Goal: Task Accomplishment & Management: Use online tool/utility

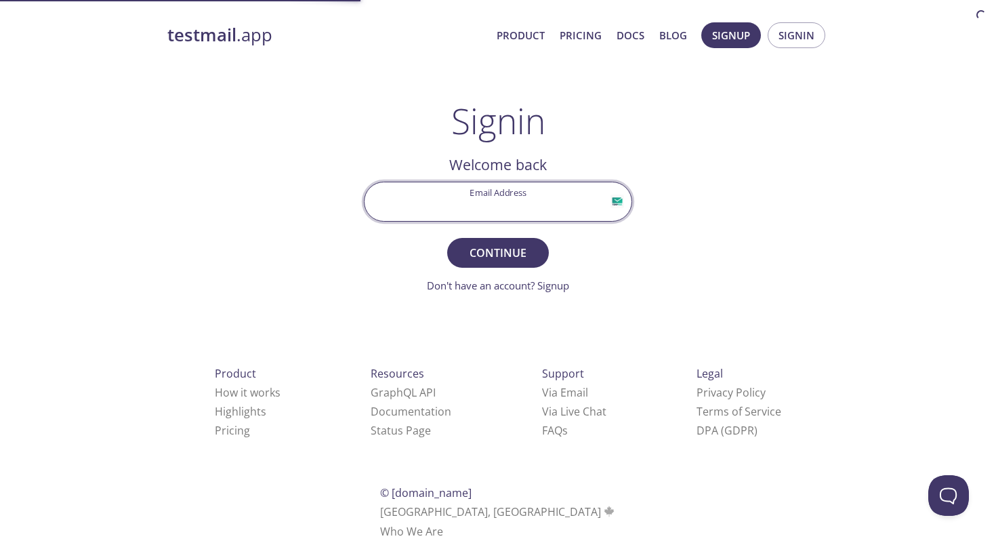
click at [494, 211] on input "Email Address" at bounding box center [498, 201] width 267 height 39
click at [706, 65] on div "testmail .app Product Pricing Docs Blog Signup Signin Signin Welcome back Email…" at bounding box center [498, 296] width 694 height 565
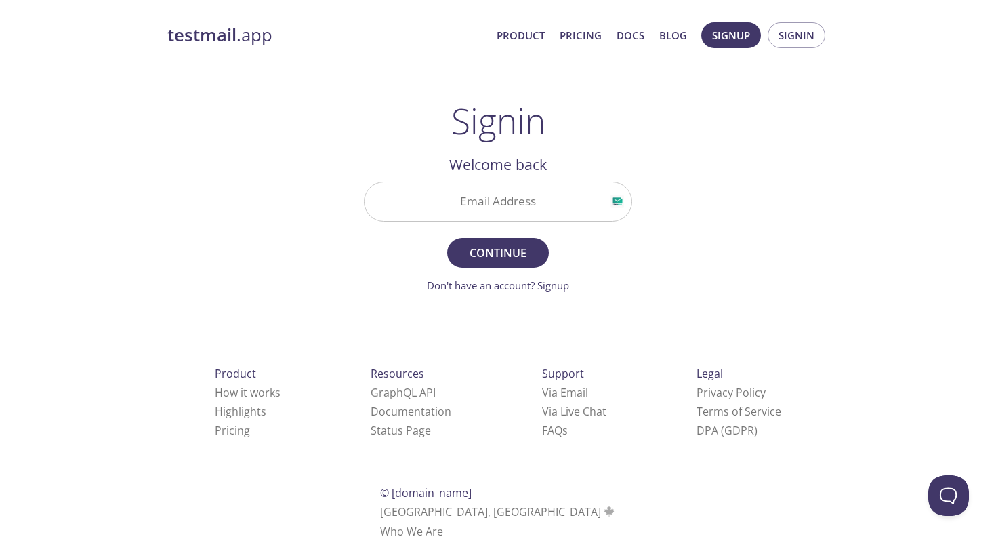
click at [526, 182] on div at bounding box center [498, 202] width 268 height 40
click at [510, 220] on input "Email Address" at bounding box center [498, 201] width 267 height 39
type input "[EMAIL_ADDRESS][DOMAIN_NAME]"
click at [504, 244] on span "Continue" at bounding box center [498, 252] width 72 height 19
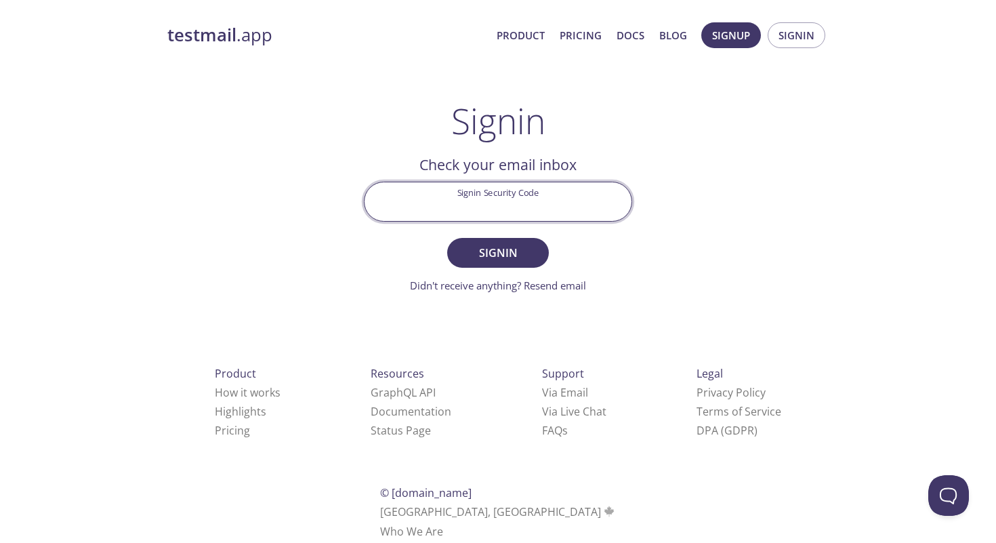
click at [503, 207] on input "Signin Security Code" at bounding box center [498, 201] width 267 height 39
paste input "9GPMQHB"
type input "9GPMQHB"
click at [514, 251] on span "Signin" at bounding box center [498, 252] width 72 height 19
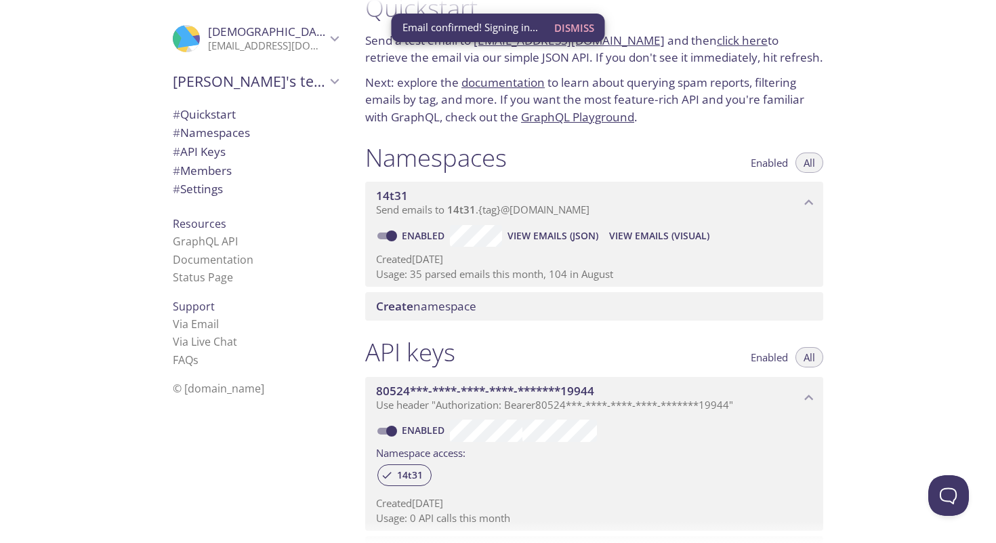
scroll to position [30, 0]
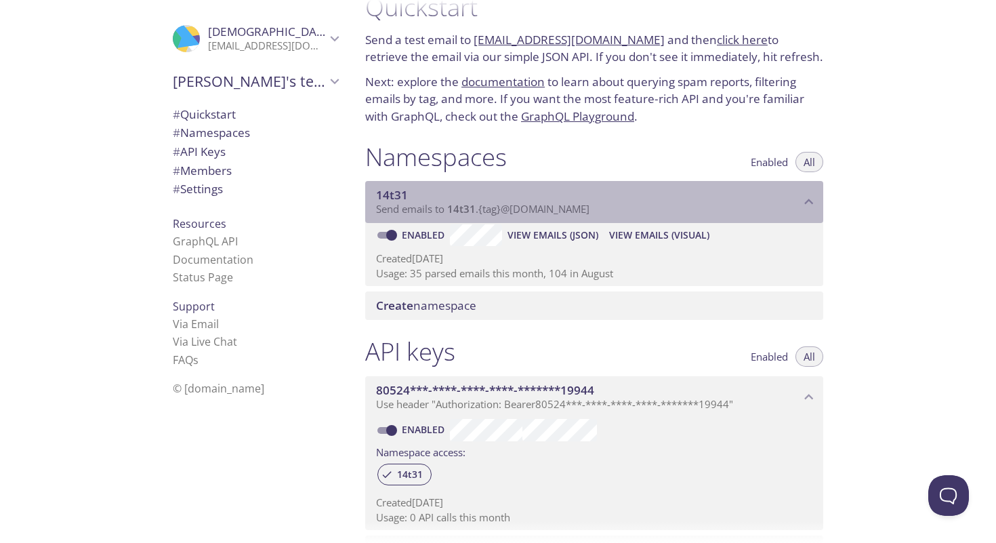
drag, startPoint x: 601, startPoint y: 209, endPoint x: 487, endPoint y: 206, distance: 114.6
click at [487, 206] on p "Send emails to 14t31 . {tag} @inbox.testmail.app" at bounding box center [588, 210] width 424 height 14
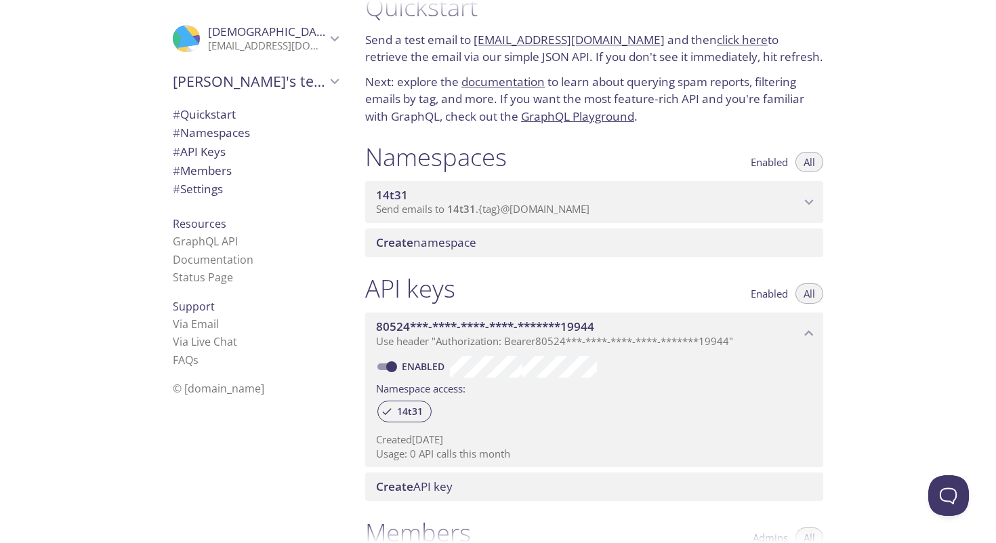
click at [487, 206] on span "Send emails to 14t31 . {tag} @inbox.testmail.app" at bounding box center [482, 209] width 213 height 14
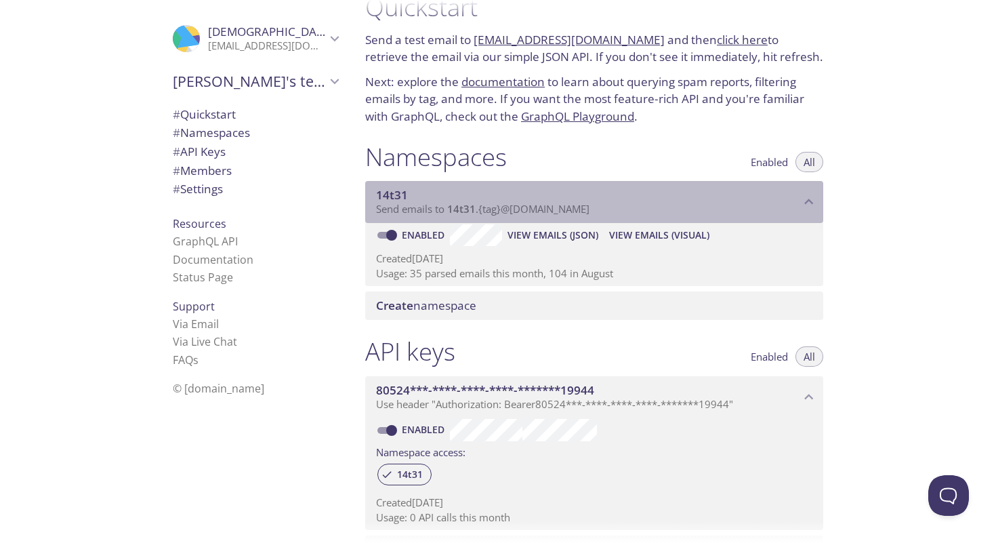
click at [487, 205] on span "Send emails to 14t31 . {tag} @inbox.testmail.app" at bounding box center [482, 209] width 213 height 14
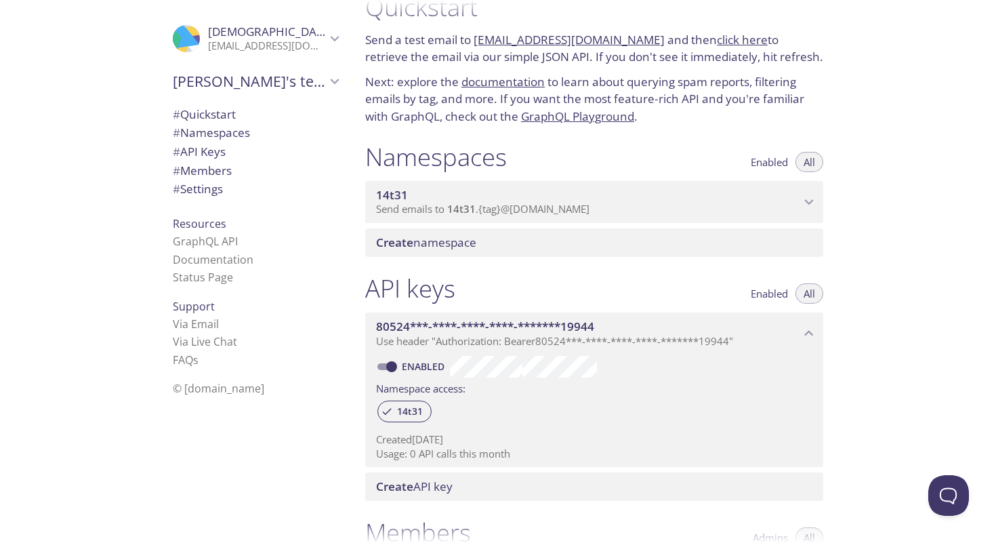
drag, startPoint x: 431, startPoint y: 154, endPoint x: 418, endPoint y: 141, distance: 18.2
click at [420, 142] on h1 "Namespaces" at bounding box center [436, 157] width 142 height 30
drag, startPoint x: 354, startPoint y: 146, endPoint x: 448, endPoint y: 154, distance: 93.9
click at [448, 154] on div "Namespaces Enabled All 14t31 Send emails to 14t31 . {tag} @inbox.testmail.app E…" at bounding box center [594, 199] width 480 height 131
click at [418, 411] on span "14t31" at bounding box center [410, 411] width 42 height 12
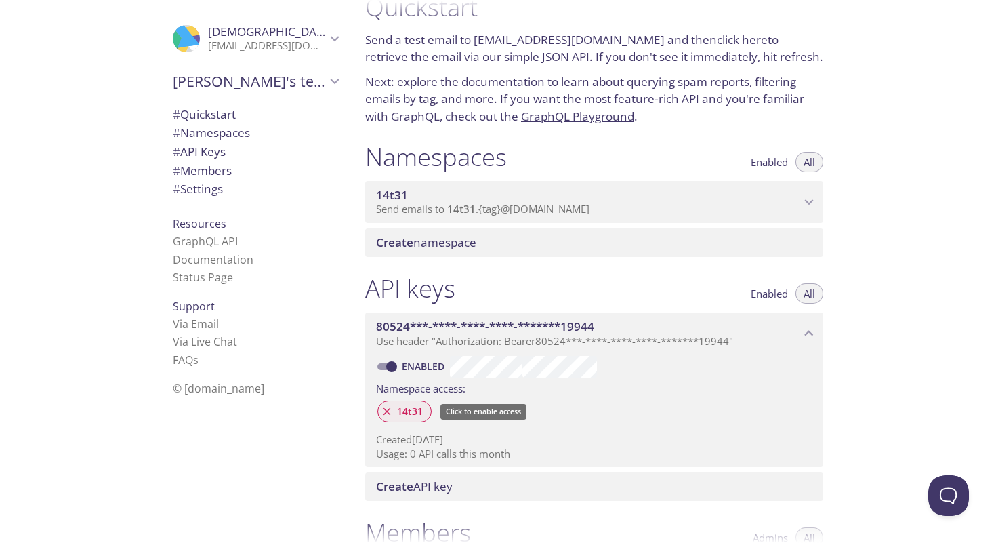
click at [416, 411] on span "14t31" at bounding box center [410, 411] width 42 height 12
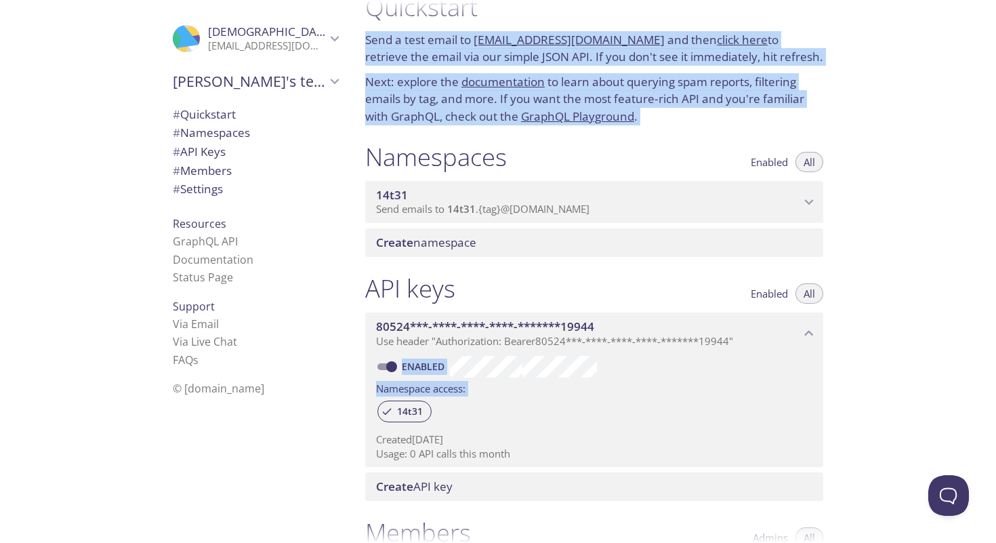
drag, startPoint x: 466, startPoint y: 413, endPoint x: 335, endPoint y: 405, distance: 130.4
click at [335, 405] on div ".cls-1 { fill: #6d5ca8; } .cls-2 { fill: #3fc191; } .cls-3 { fill: #3b4752; } .…" at bounding box center [498, 271] width 996 height 543
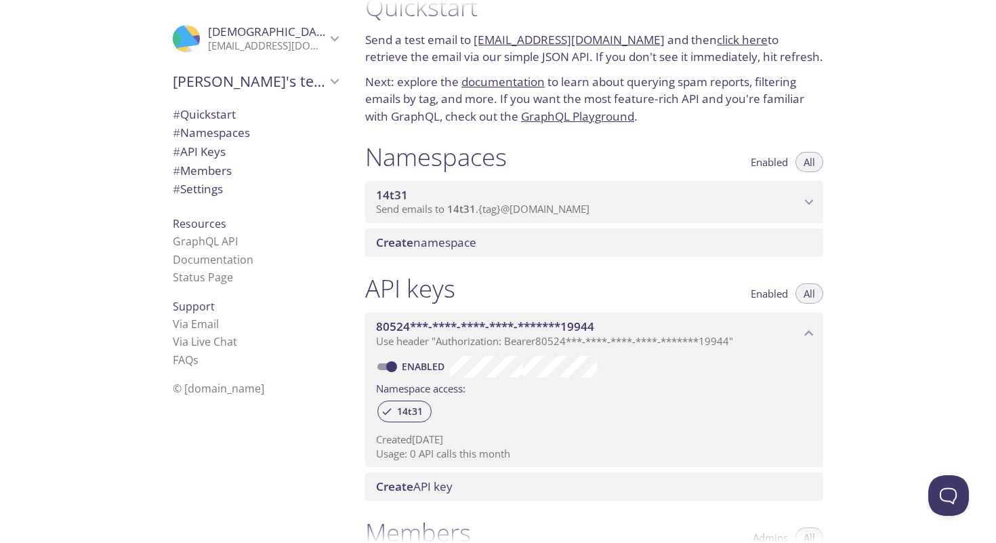
click at [335, 405] on div ".cls-1 { fill: #6d5ca8; } .cls-2 { fill: #3fc191; } .cls-3 { fill: #3b4752; } .…" at bounding box center [252, 271] width 203 height 543
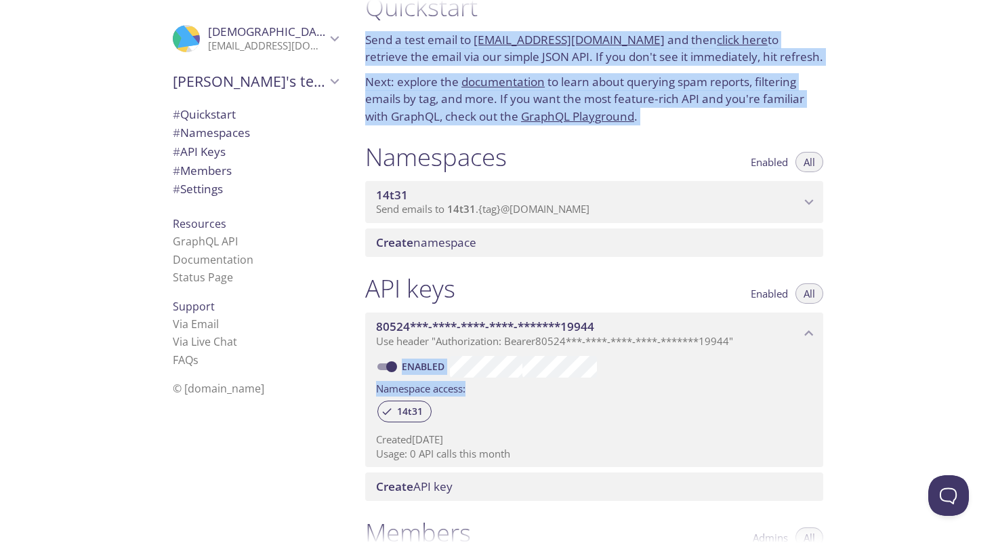
drag, startPoint x: 487, startPoint y: 388, endPoint x: 350, endPoint y: 379, distance: 137.2
click at [350, 379] on div ".cls-1 { fill: #6d5ca8; } .cls-2 { fill: #3fc191; } .cls-3 { fill: #3b4752; } .…" at bounding box center [498, 271] width 996 height 543
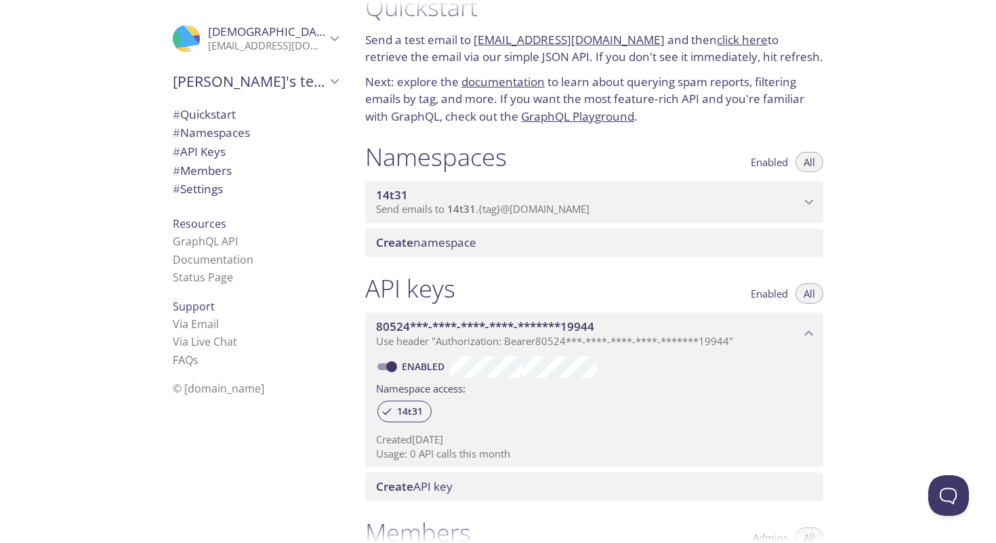
click at [350, 379] on div ".cls-1 { fill: #6d5ca8; } .cls-2 { fill: #3fc191; } .cls-3 { fill: #3b4752; } .…" at bounding box center [252, 271] width 203 height 543
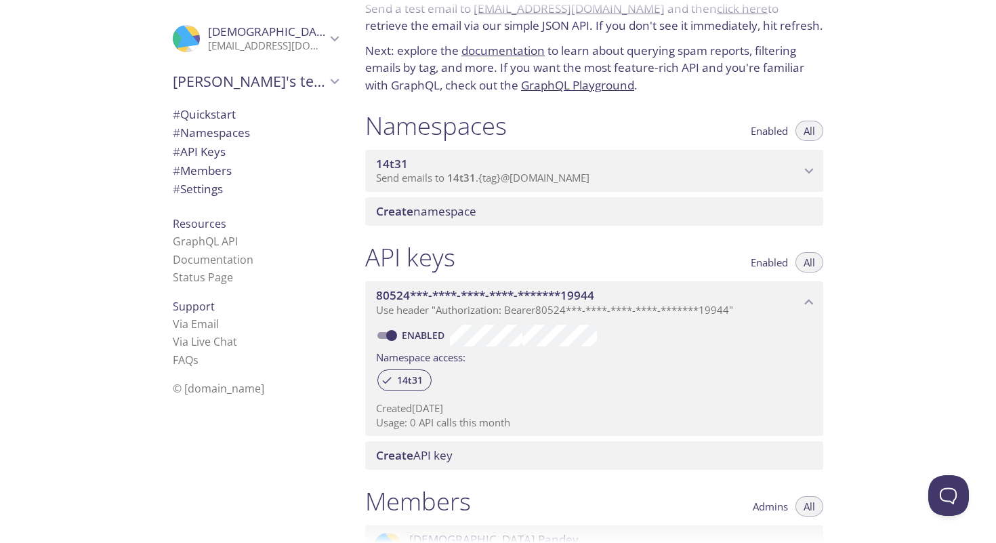
scroll to position [66, 0]
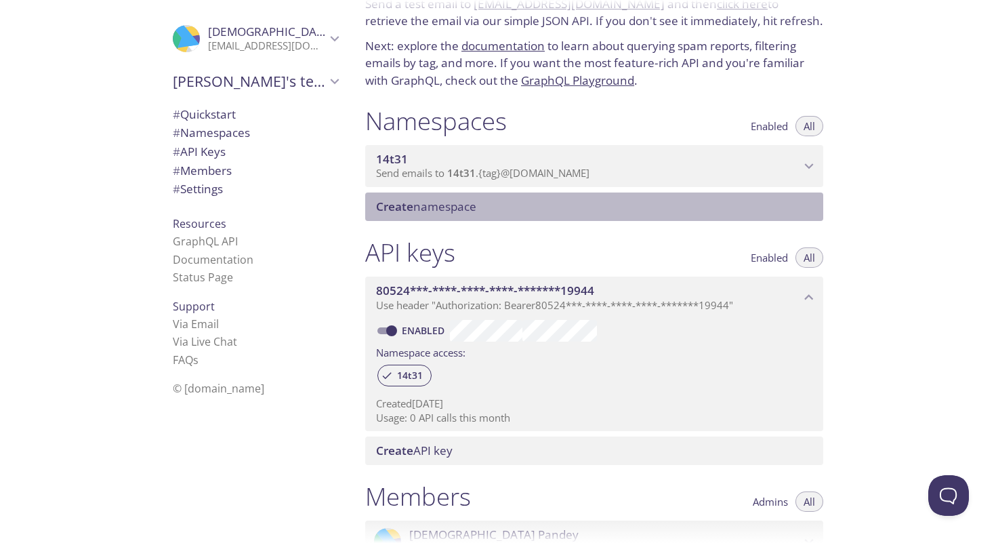
click at [450, 207] on span "Create namespace" at bounding box center [426, 207] width 100 height 16
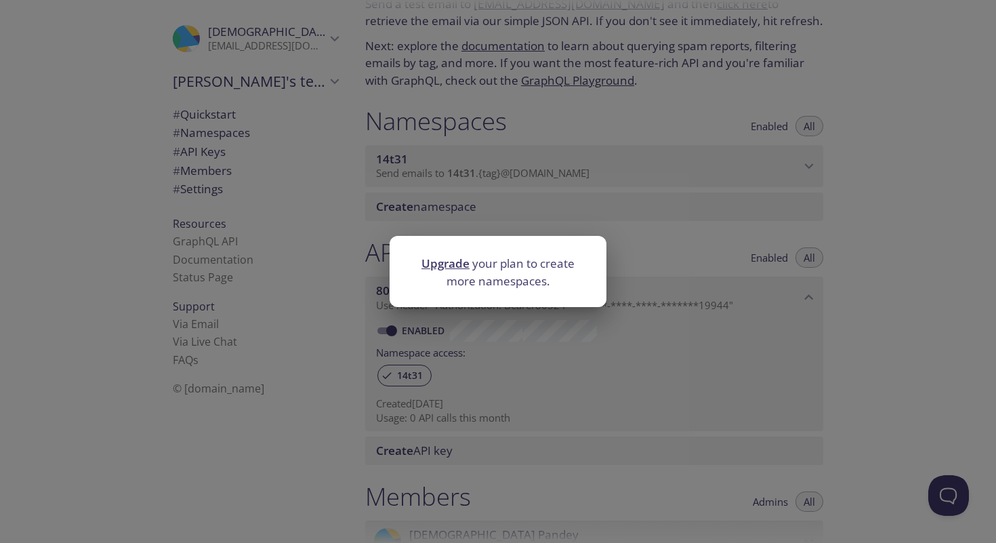
click at [451, 171] on div "Upgrade your plan to create more namespaces." at bounding box center [498, 271] width 996 height 543
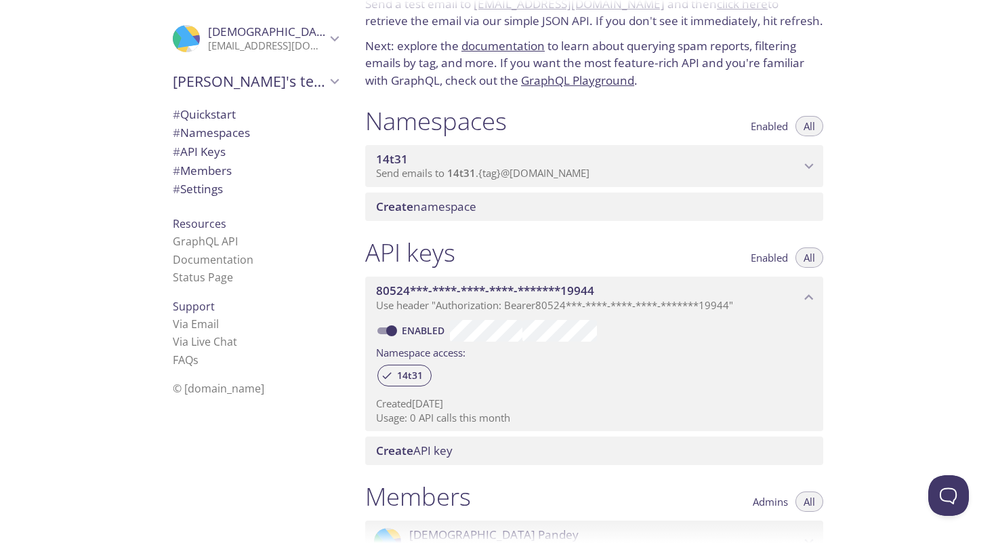
click at [451, 171] on span "14t31" at bounding box center [461, 173] width 28 height 14
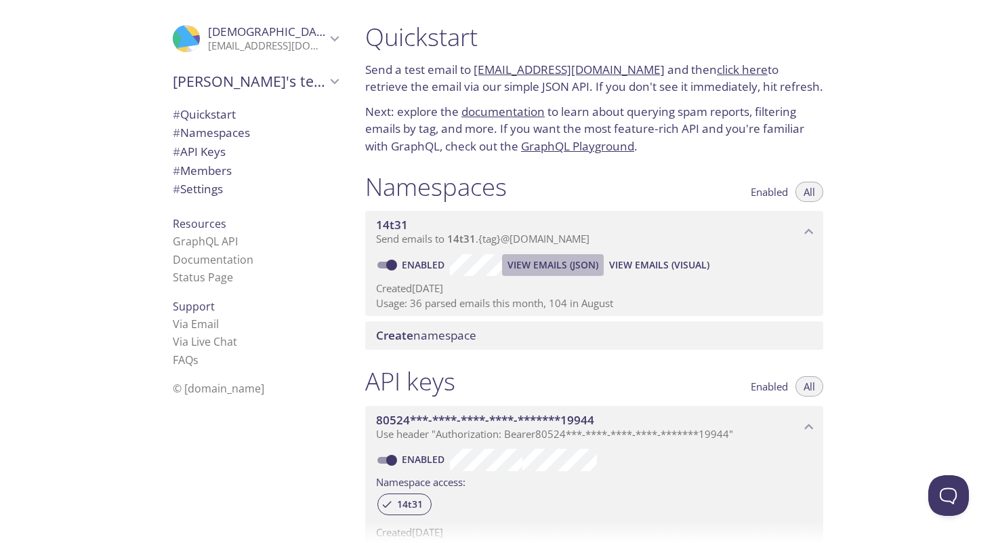
click at [575, 263] on span "View Emails (JSON)" at bounding box center [553, 265] width 91 height 16
click at [526, 267] on span "View Emails (JSON)" at bounding box center [553, 265] width 91 height 16
click at [538, 261] on span "View Emails (JSON)" at bounding box center [553, 265] width 91 height 16
